Goal: Information Seeking & Learning: Learn about a topic

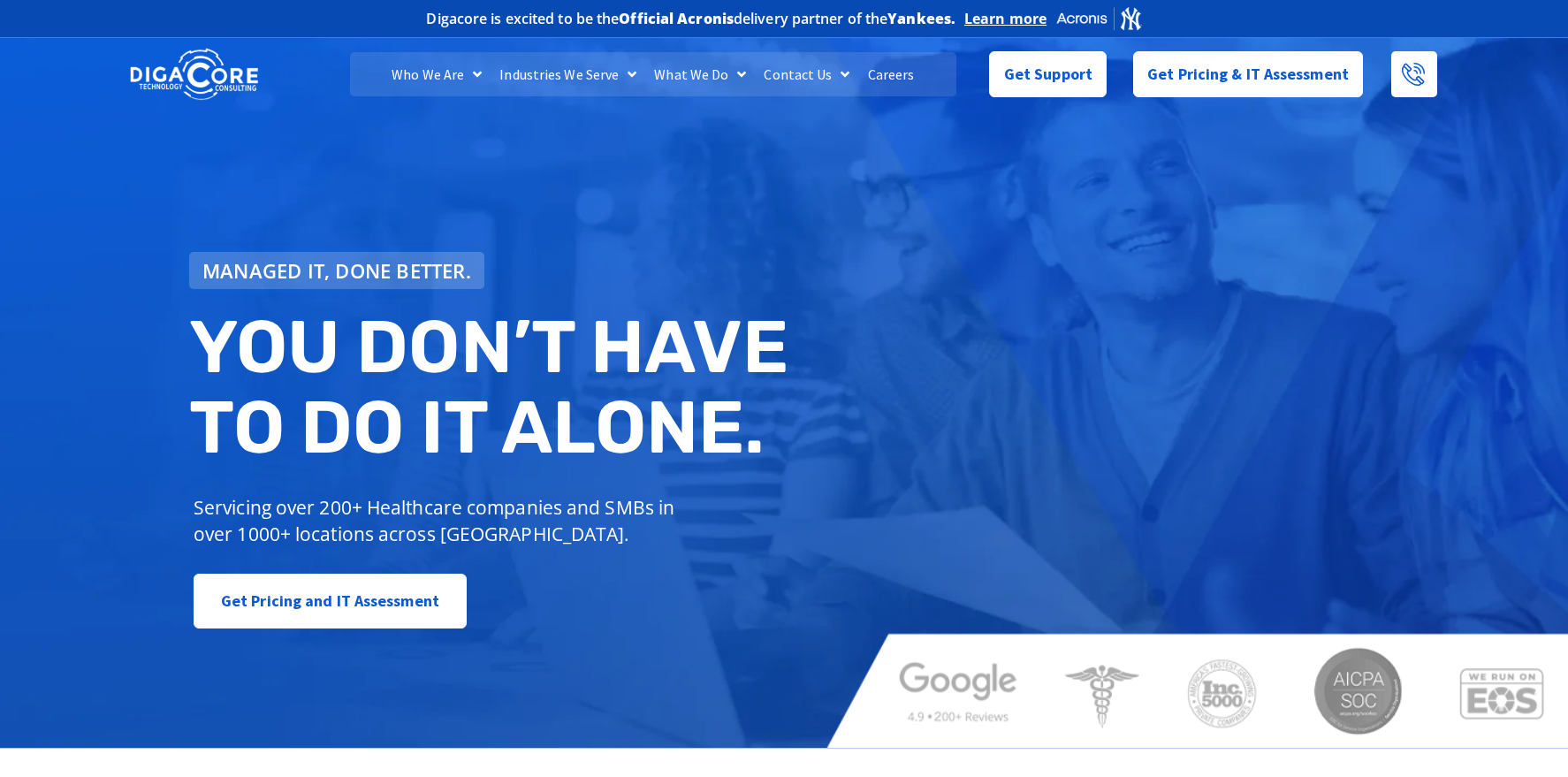
click at [888, 72] on link "Careers" at bounding box center [891, 73] width 64 height 44
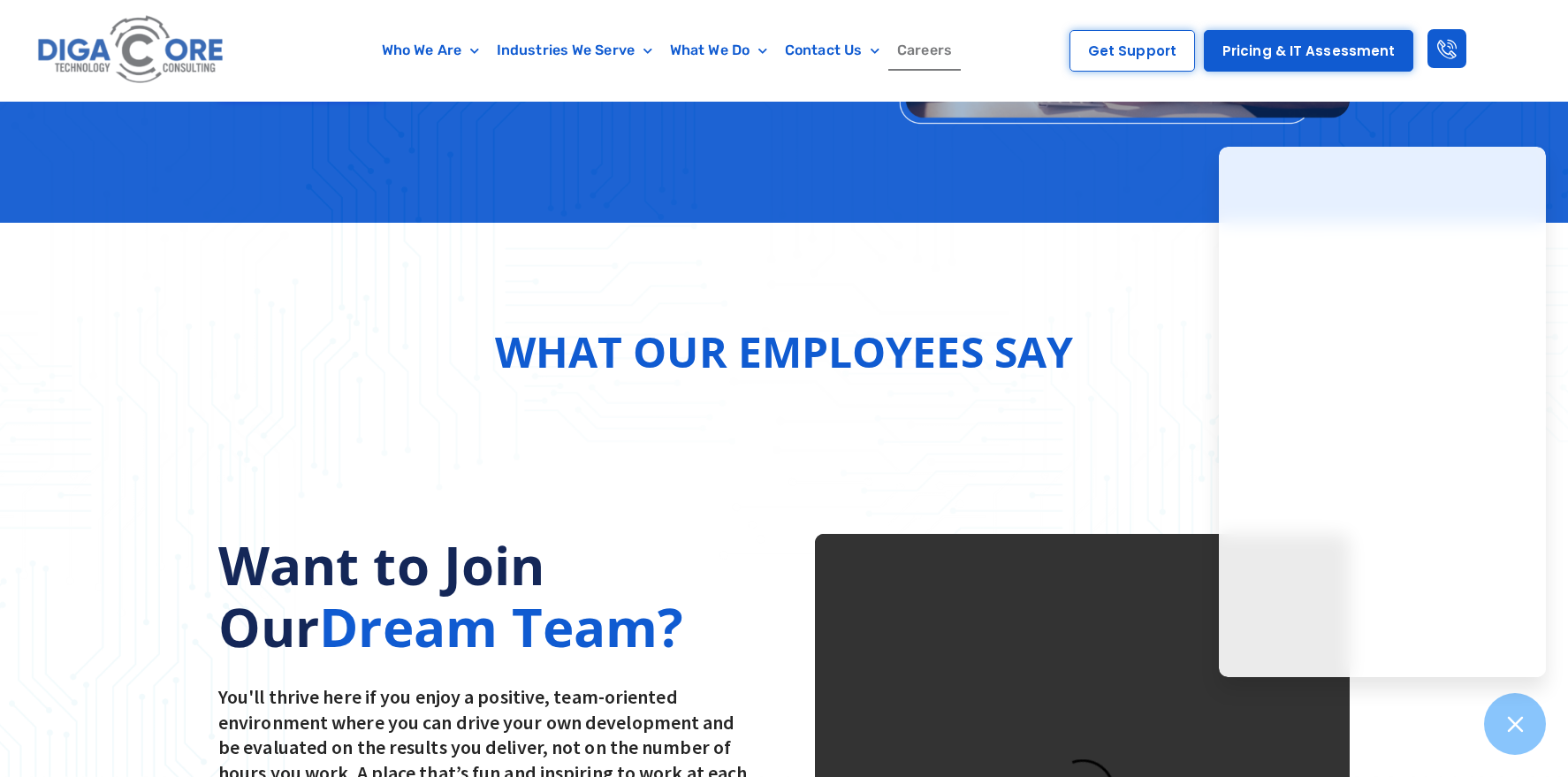
scroll to position [2387, 0]
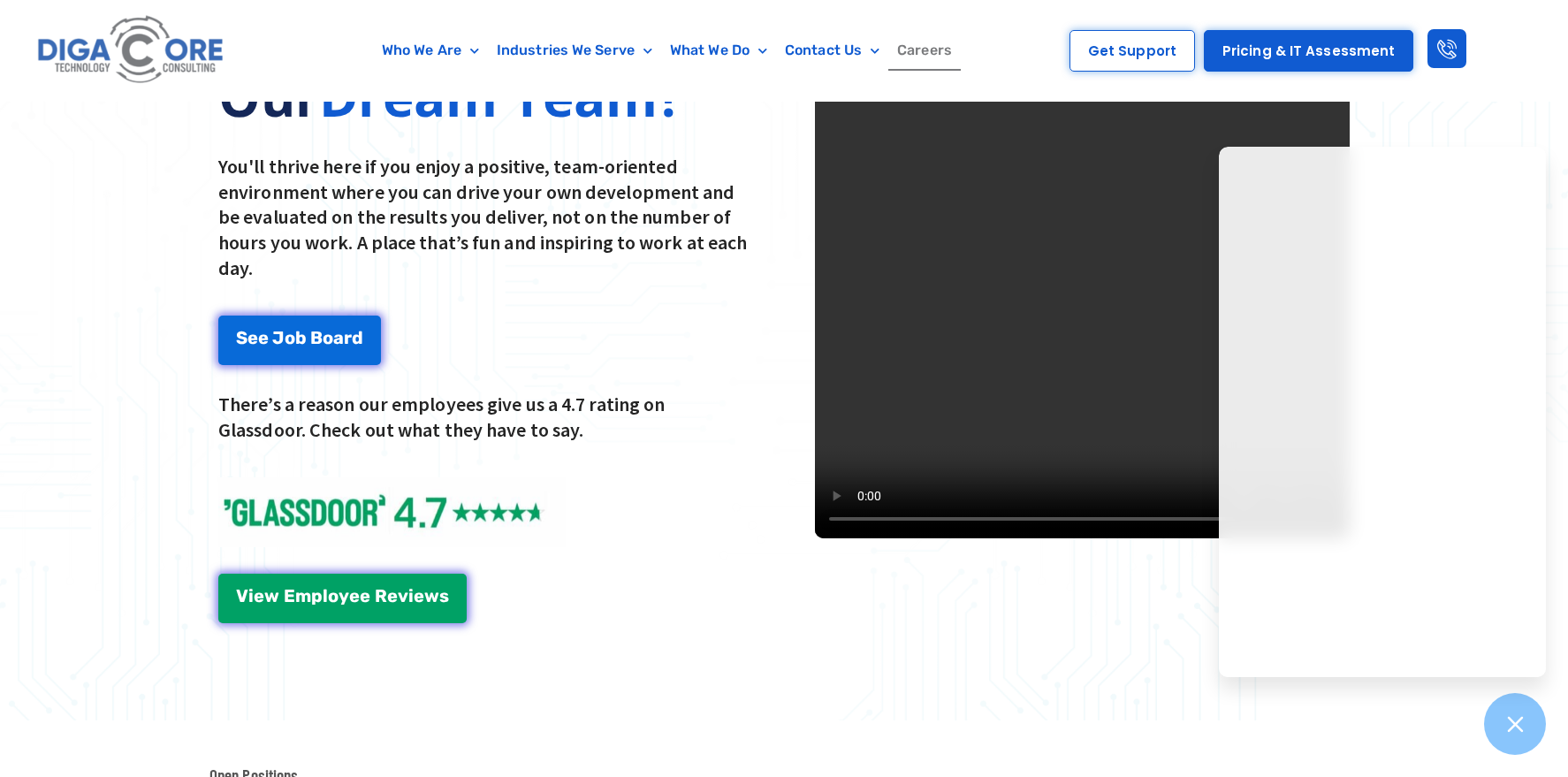
click at [949, 423] on video at bounding box center [1082, 271] width 535 height 535
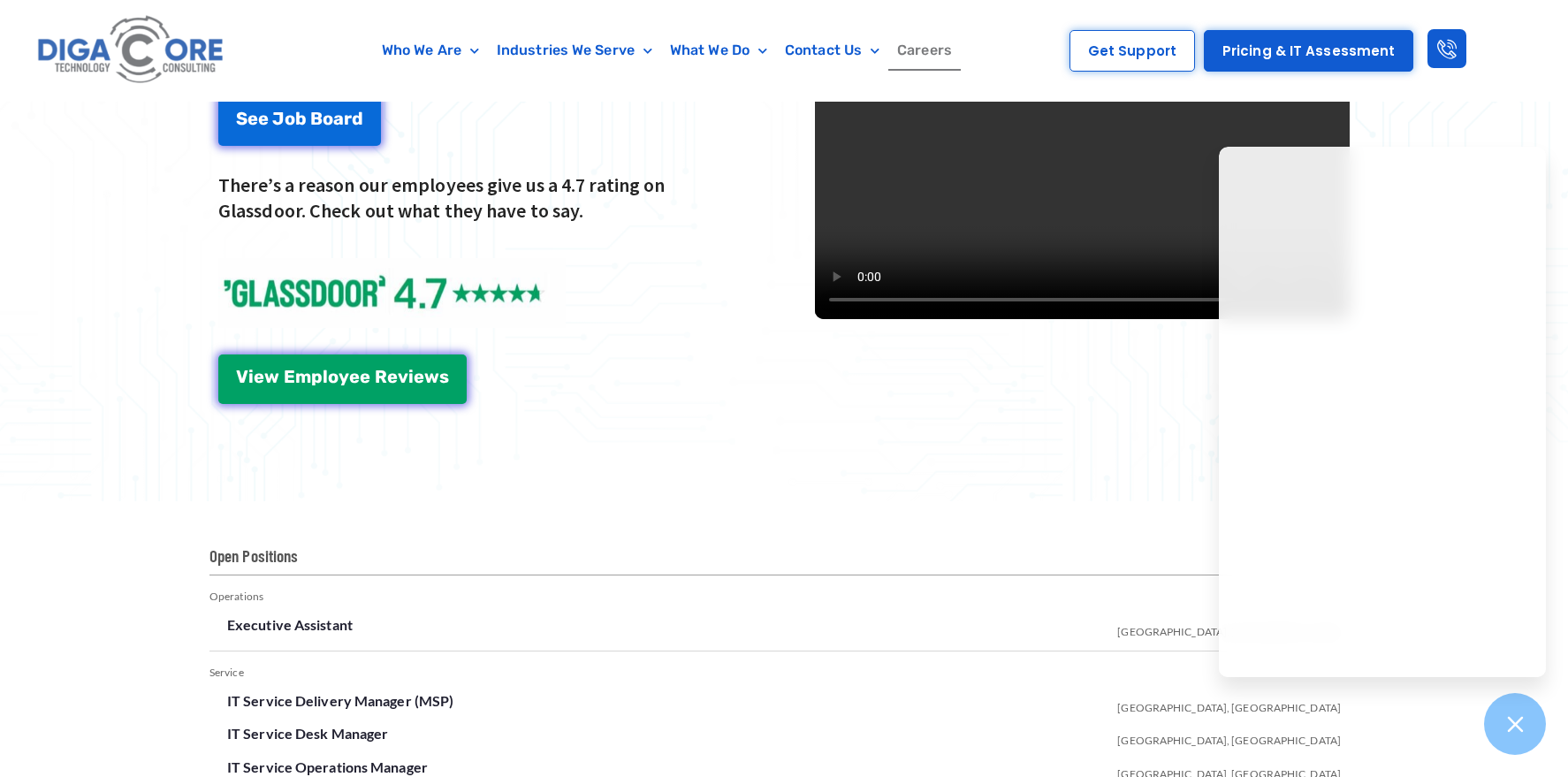
scroll to position [2917, 0]
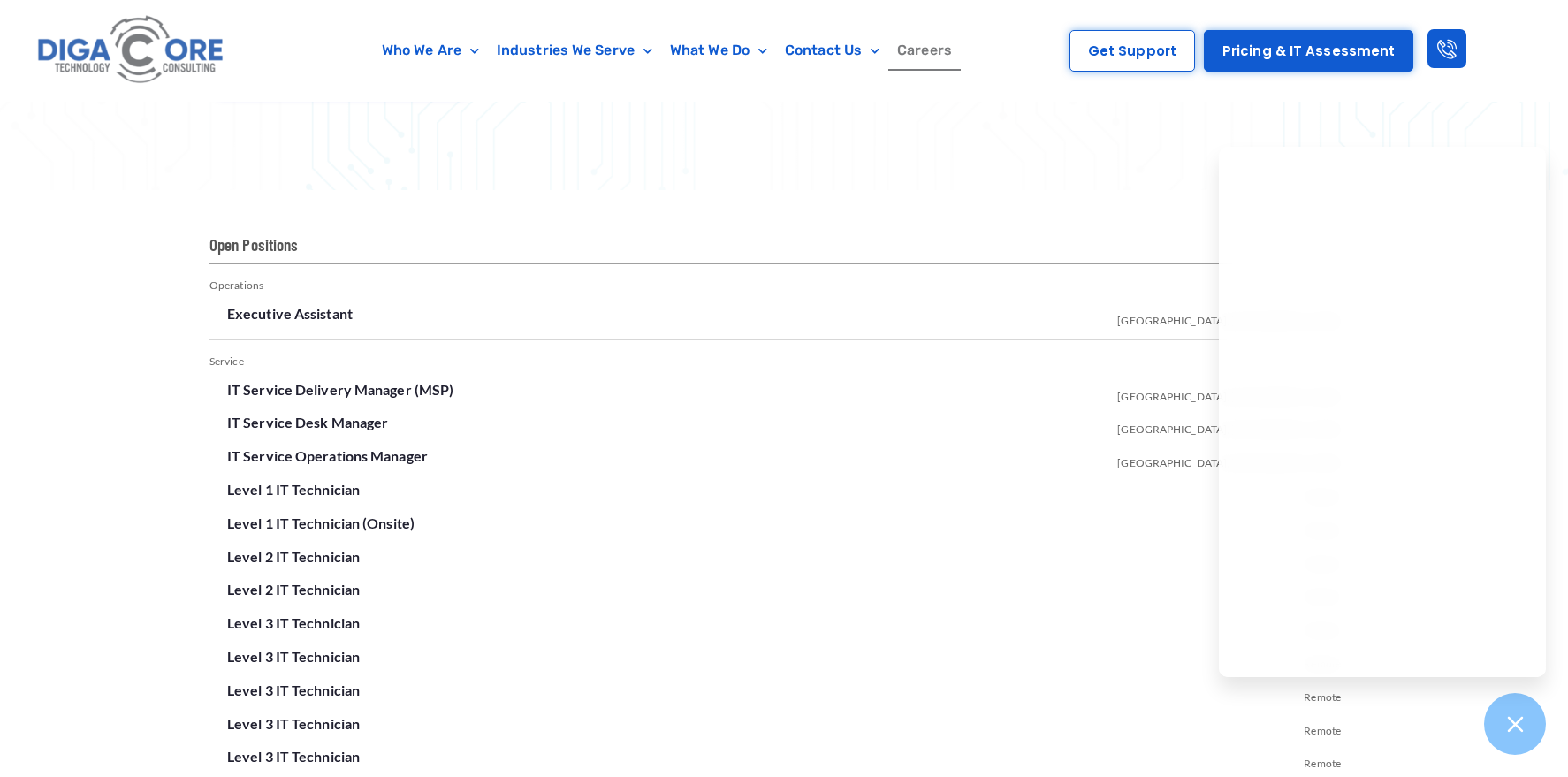
click at [1504, 731] on div at bounding box center [1515, 724] width 64 height 64
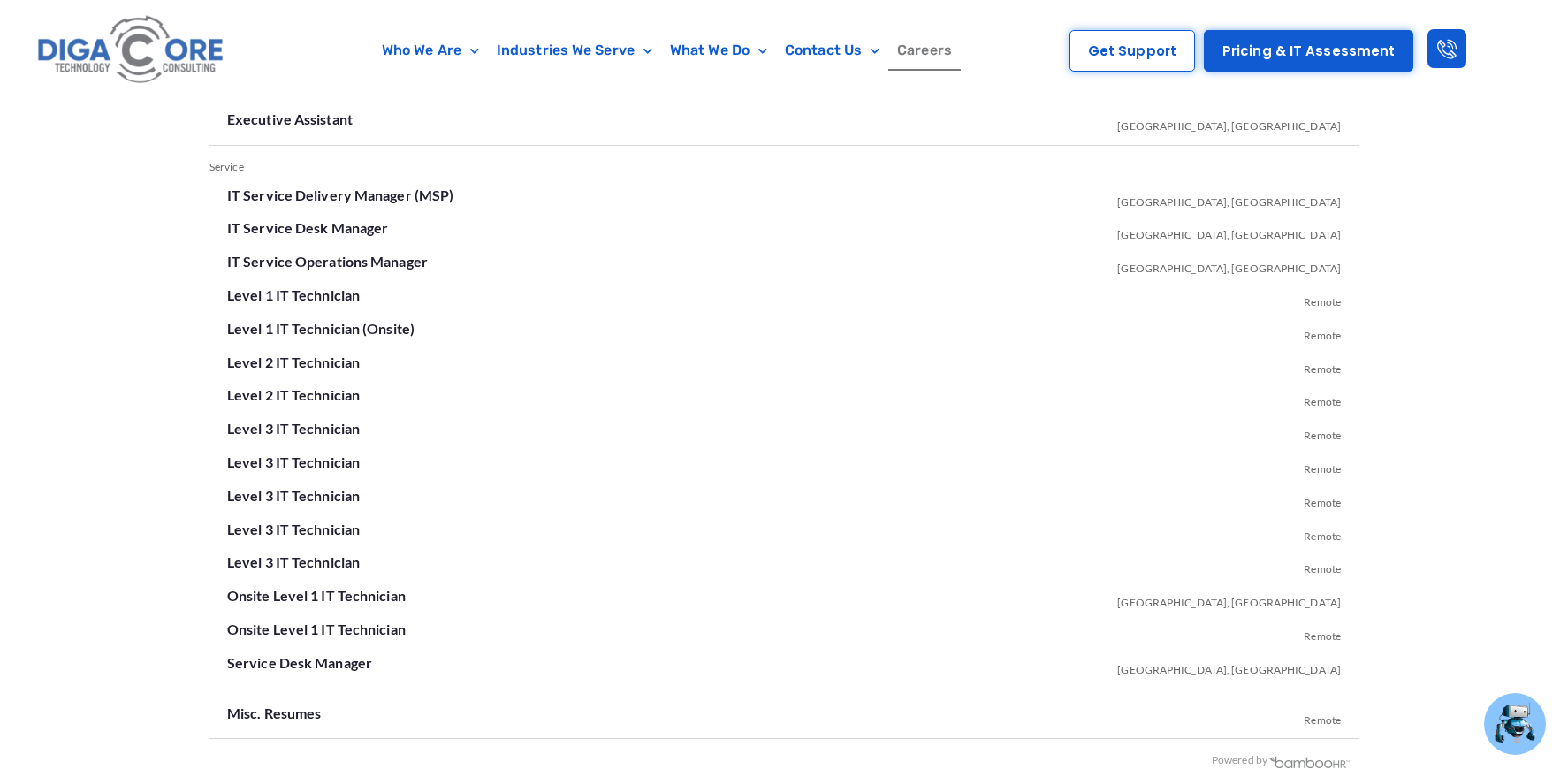
scroll to position [3005, 0]
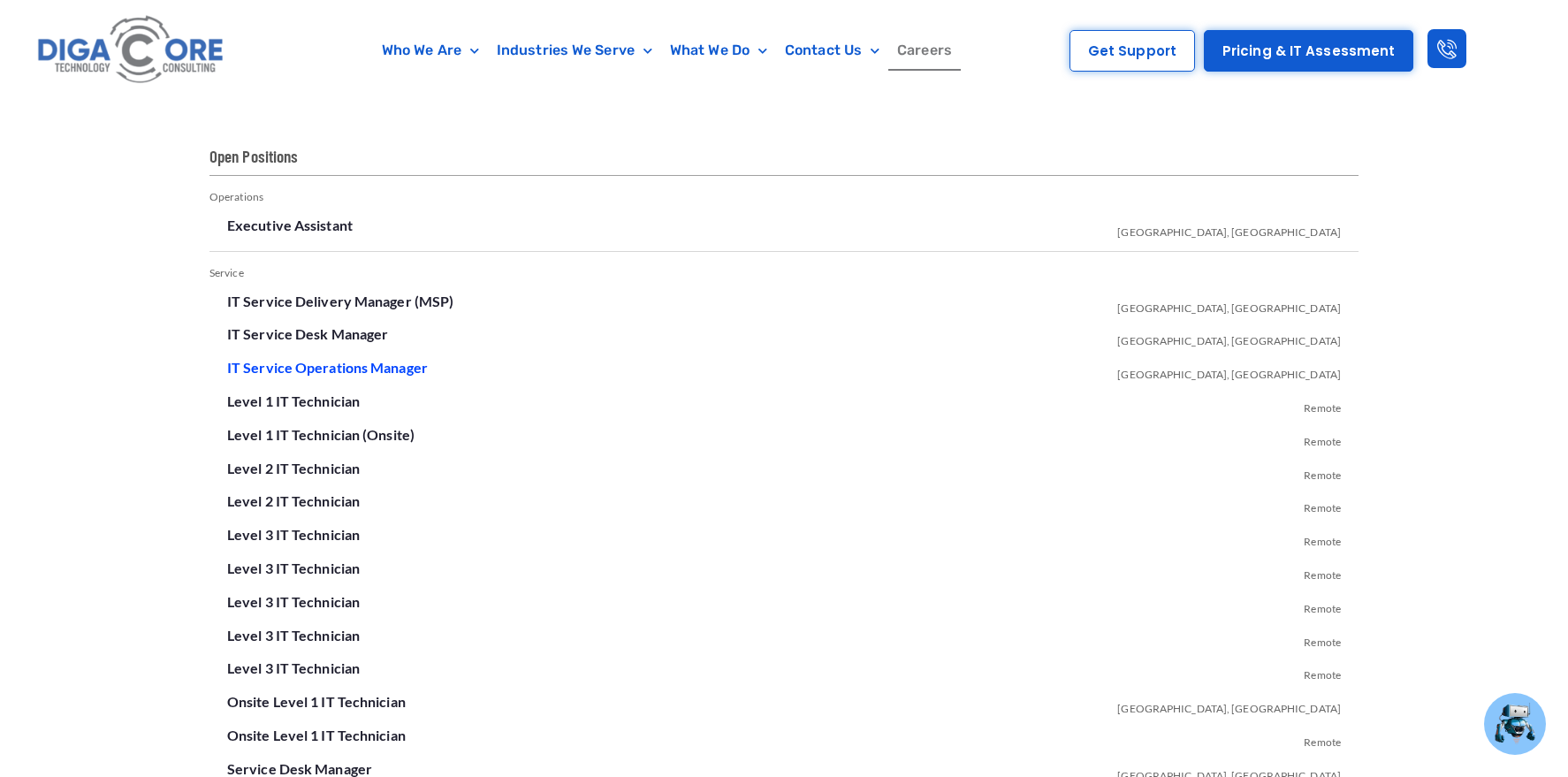
click at [351, 369] on link "IT Service Operations Manager" at bounding box center [327, 367] width 201 height 17
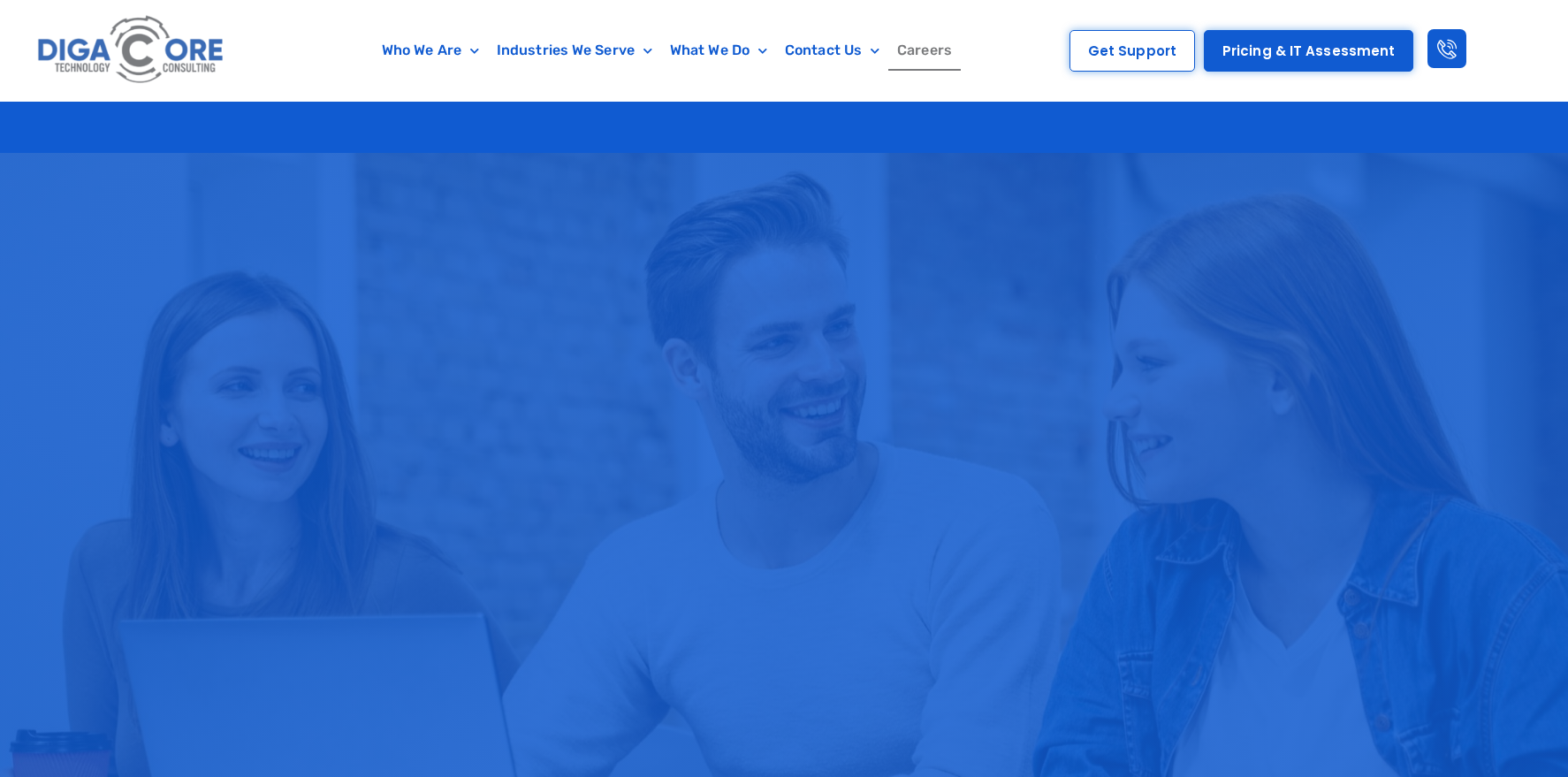
scroll to position [3005, 0]
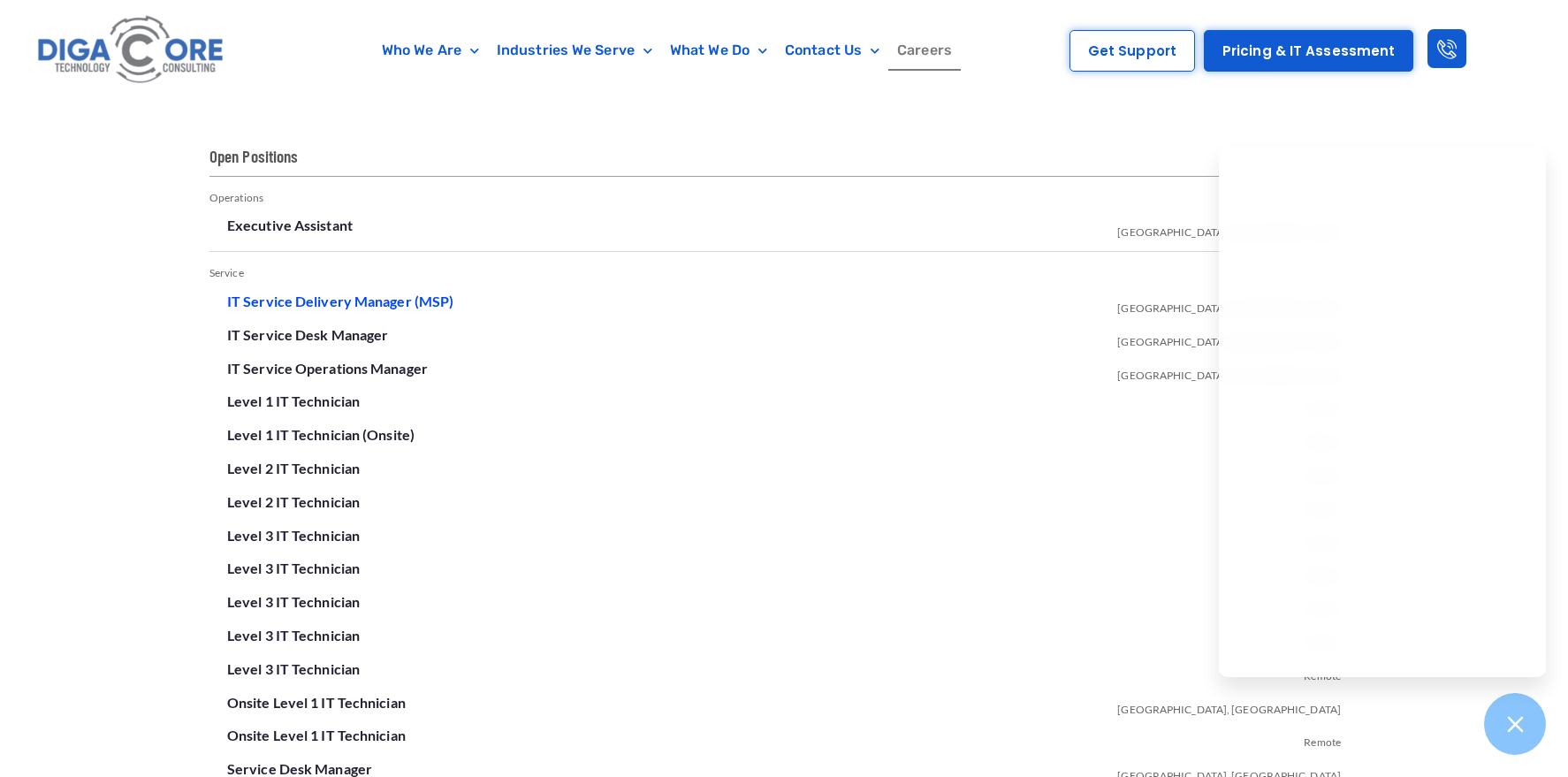
click at [315, 303] on link "IT Service Delivery Manager (MSP)" at bounding box center [339, 301] width 226 height 17
